Goal: Information Seeking & Learning: Check status

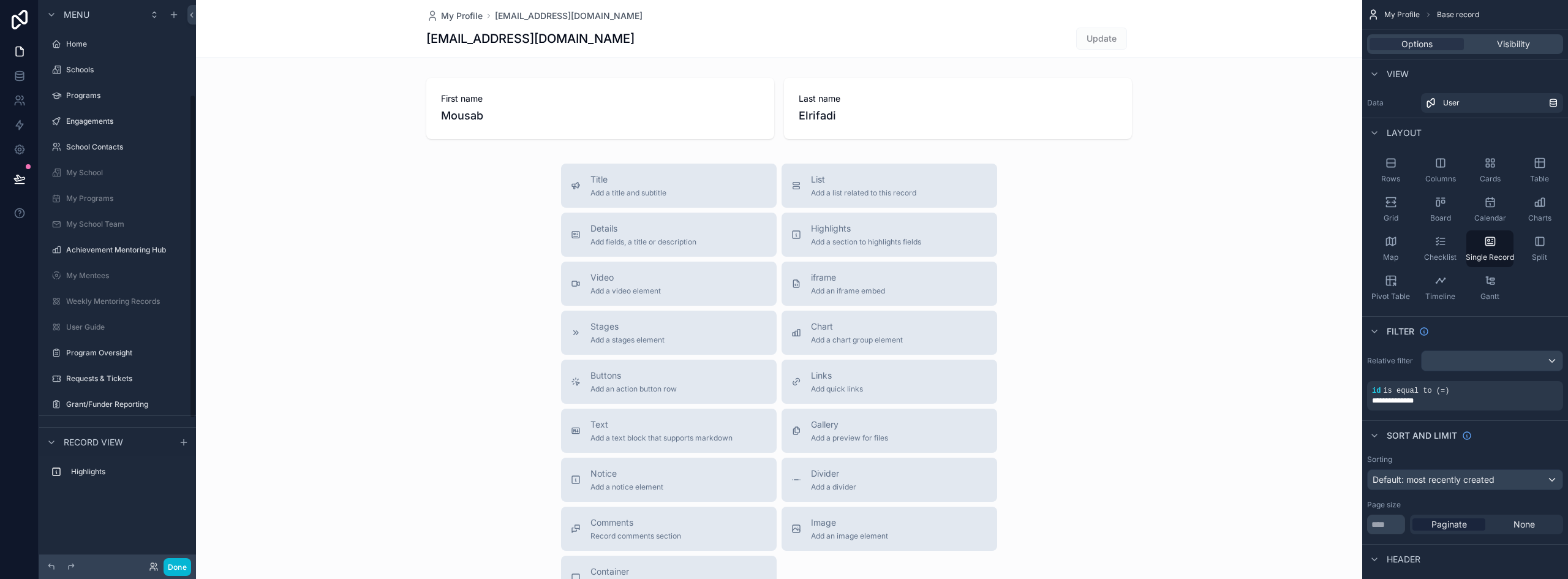
scroll to position [164, 0]
click at [179, 566] on button "Done" at bounding box center [177, 567] width 28 height 18
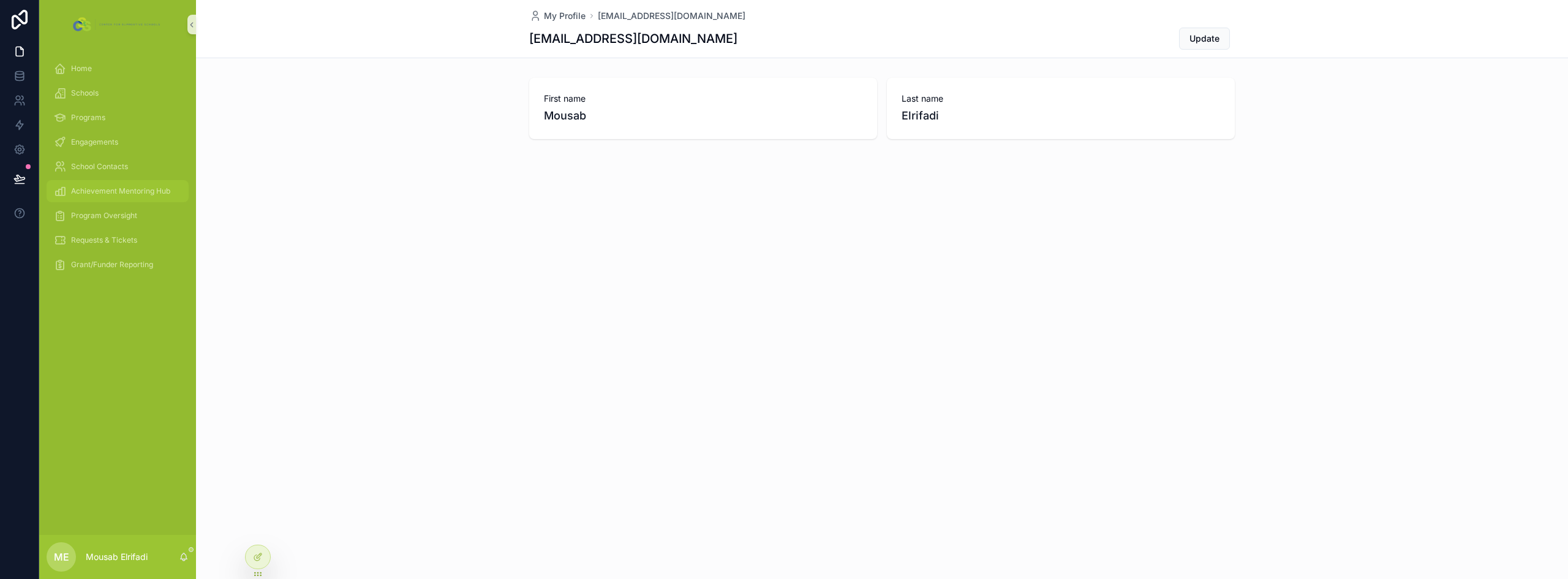
click at [115, 199] on div "Achievement Mentoring Hub" at bounding box center [117, 191] width 127 height 20
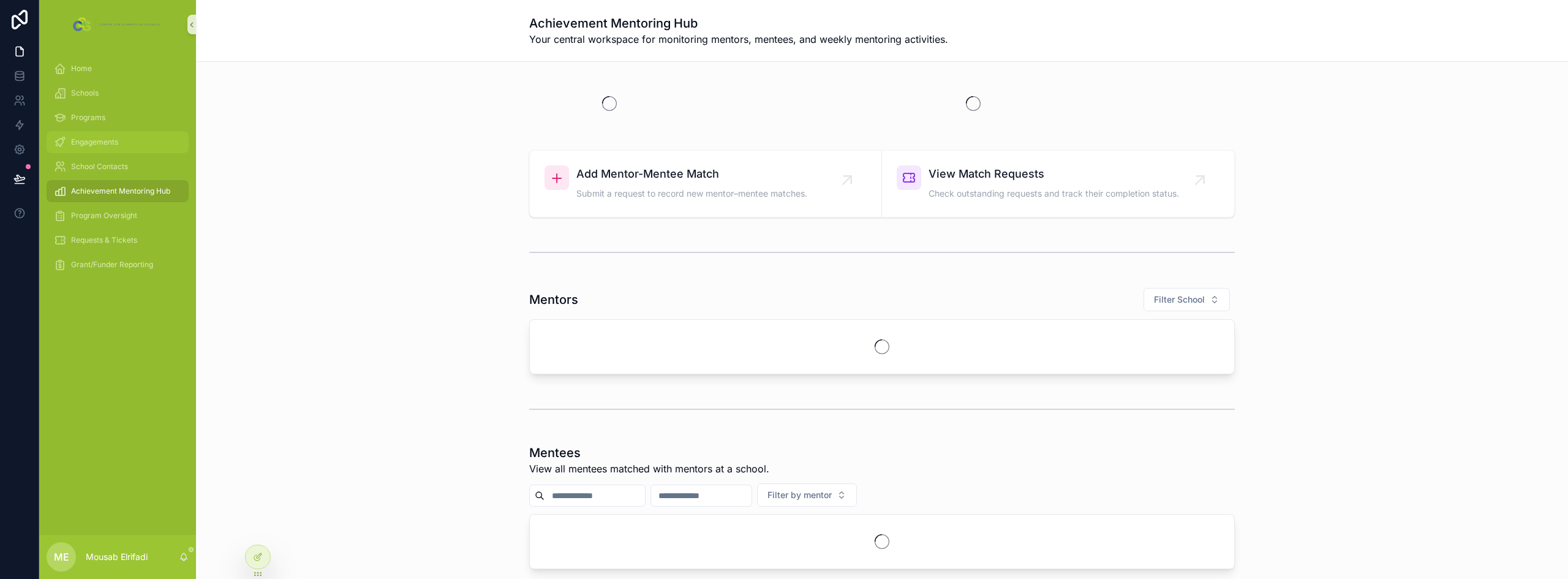
click at [108, 135] on div "Engagements" at bounding box center [117, 142] width 127 height 20
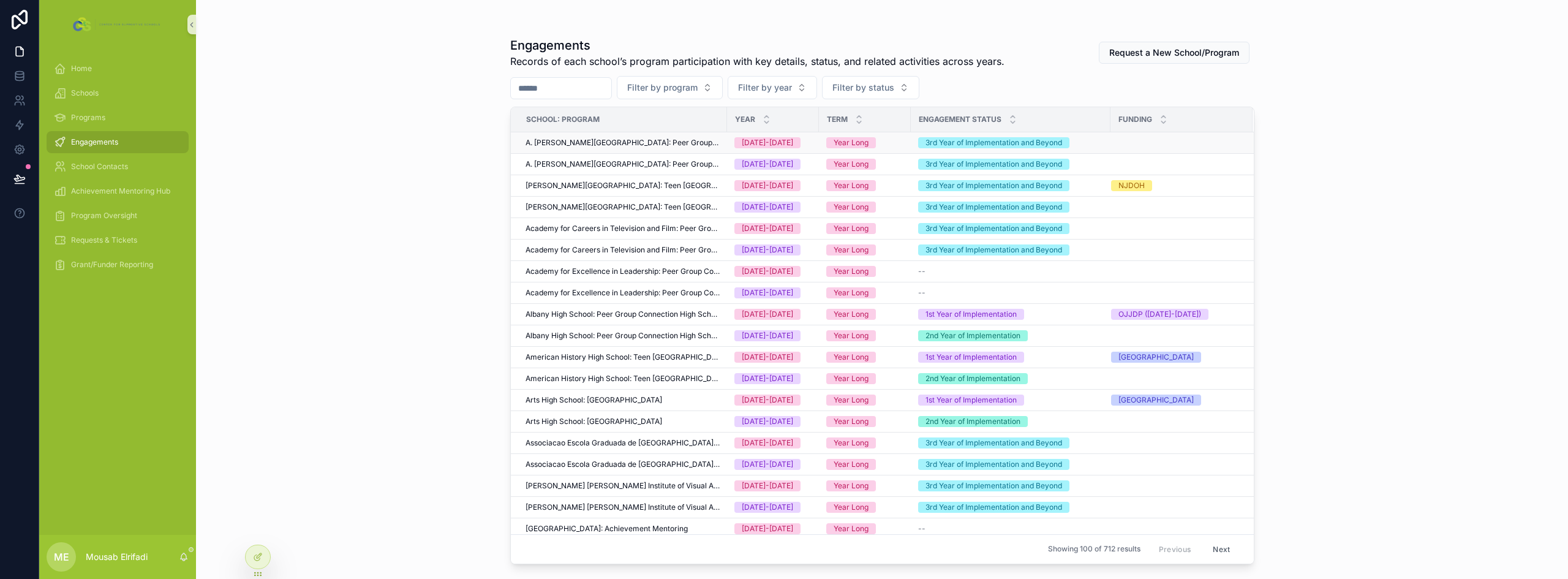
click at [665, 147] on span "A. Philip Randolph Campus High School: Peer Group Connection High School" at bounding box center [623, 142] width 195 height 10
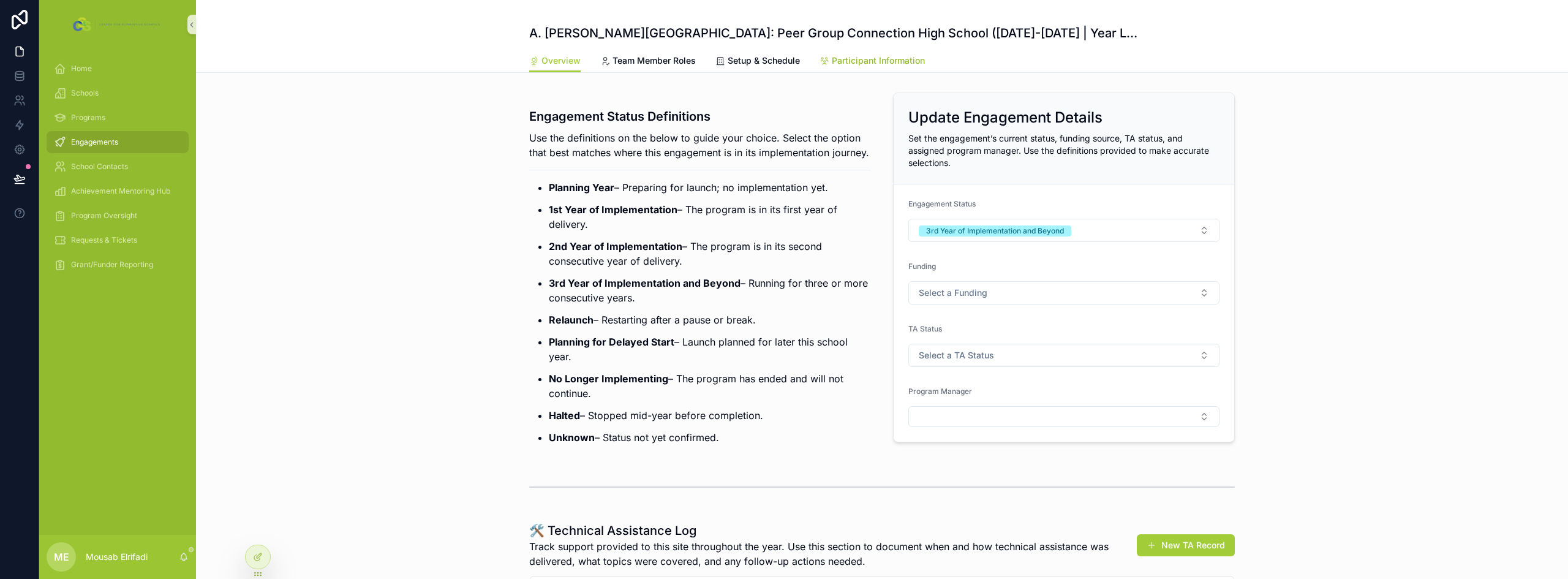
click at [894, 66] on span "Participant Information" at bounding box center [879, 60] width 93 height 12
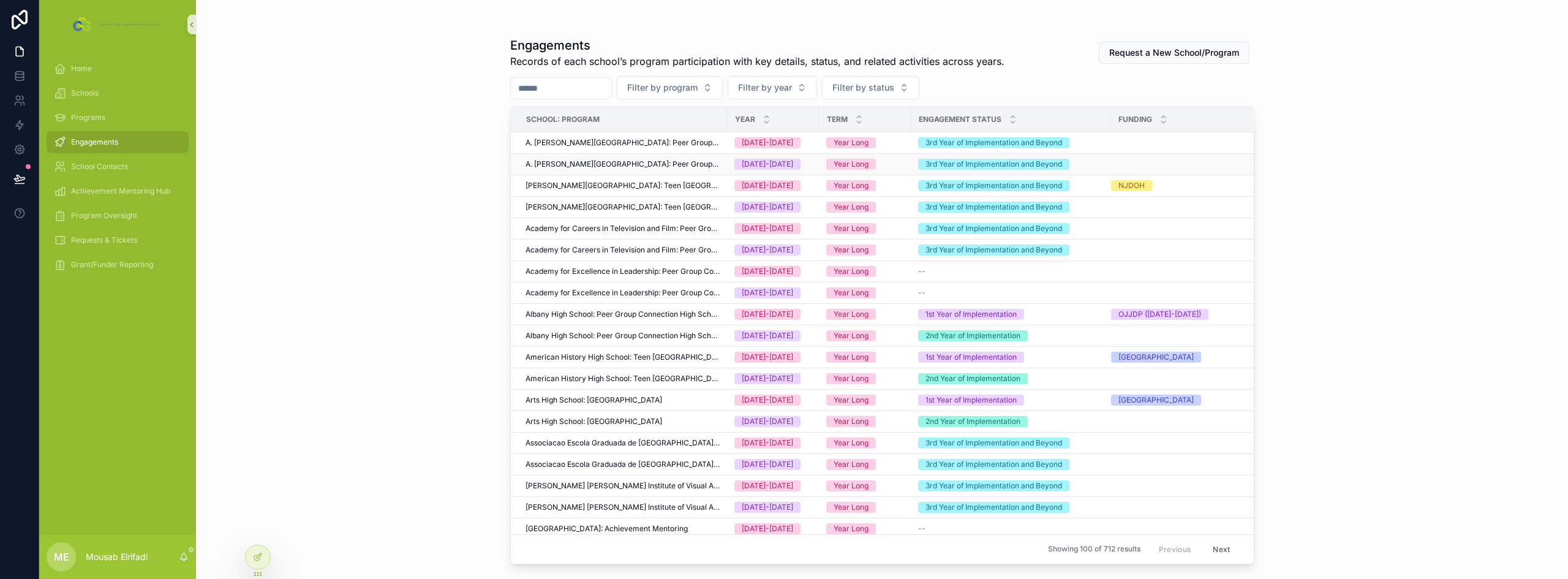
click at [706, 163] on span "A. Philip Randolph Campus High School: Peer Group Connection High School" at bounding box center [623, 163] width 195 height 10
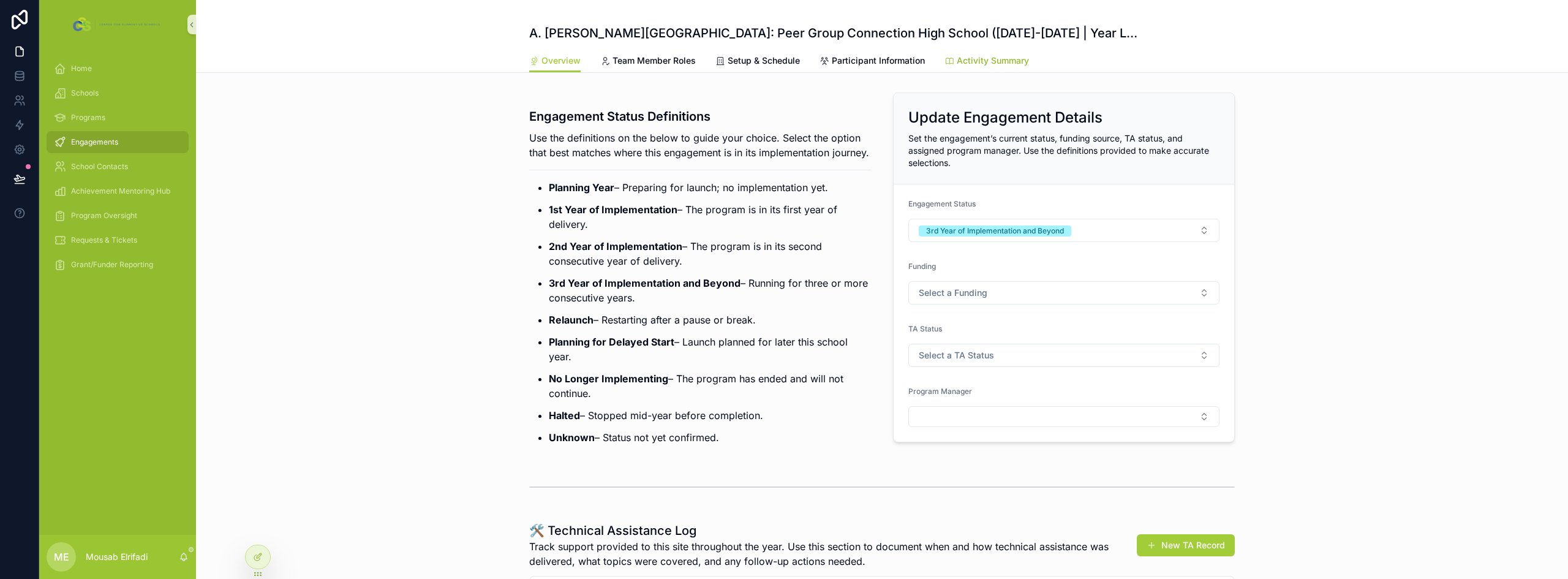
click at [996, 60] on span "Activity Summary" at bounding box center [992, 60] width 72 height 12
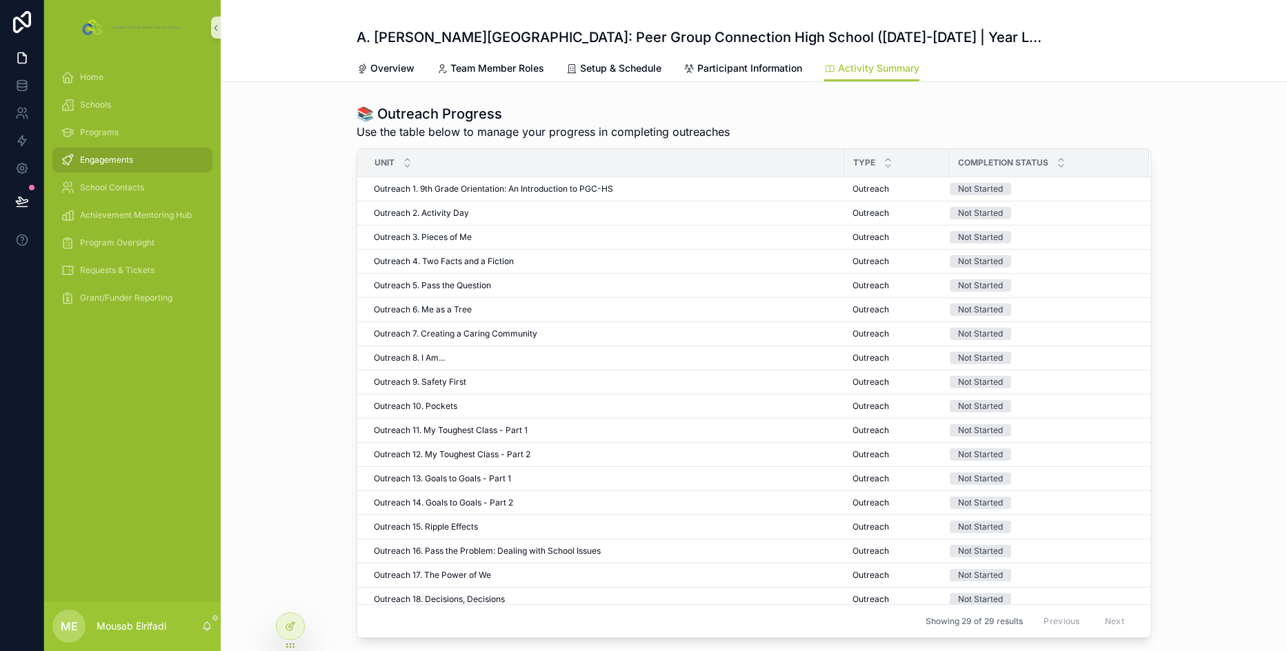
drag, startPoint x: 1029, startPoint y: 99, endPoint x: 1279, endPoint y: 119, distance: 250.4
click at [1029, 99] on div "📚 Outreach Progress Use the table below to manage your progress in completing o…" at bounding box center [754, 371] width 1066 height 545
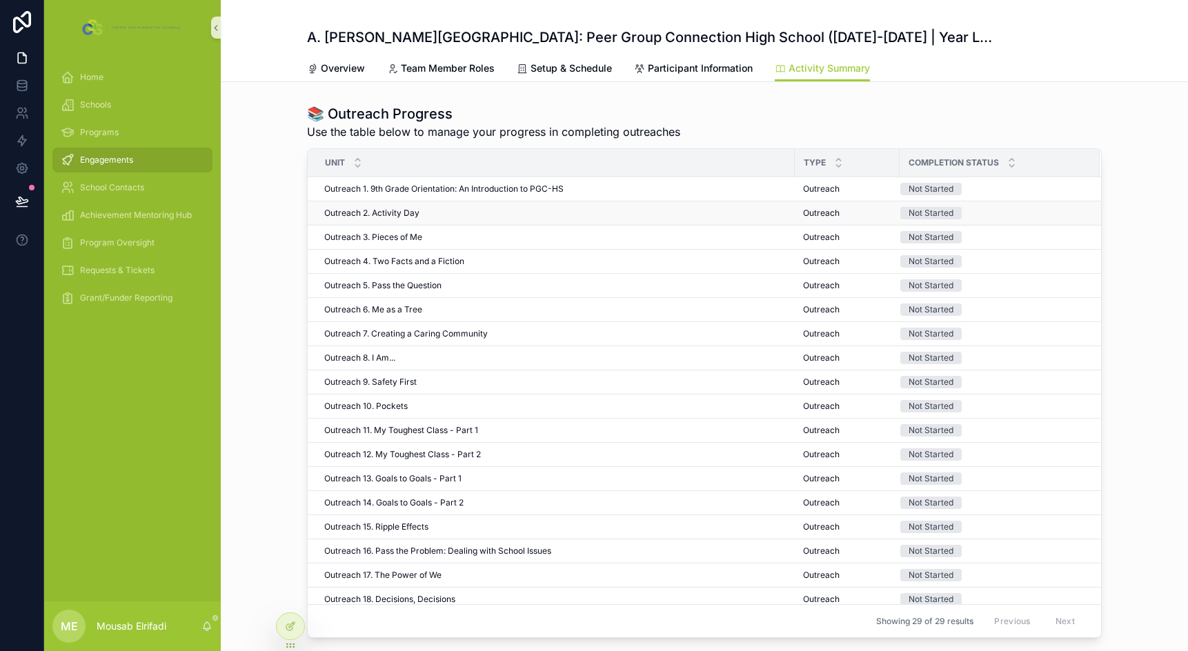
click at [446, 214] on div "Outreach 2. Activity Day Outreach 2. Activity Day" at bounding box center [555, 213] width 462 height 11
